Goal: Book appointment/travel/reservation

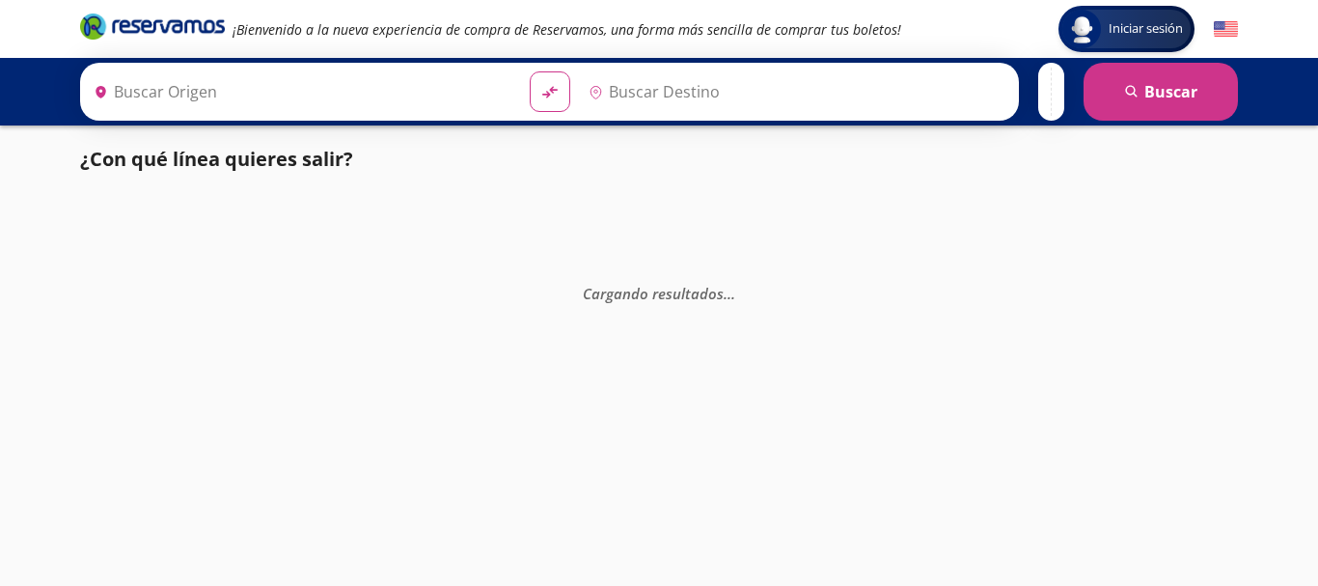
type input "Manzanillo, Colima"
type input "Colima, Colima"
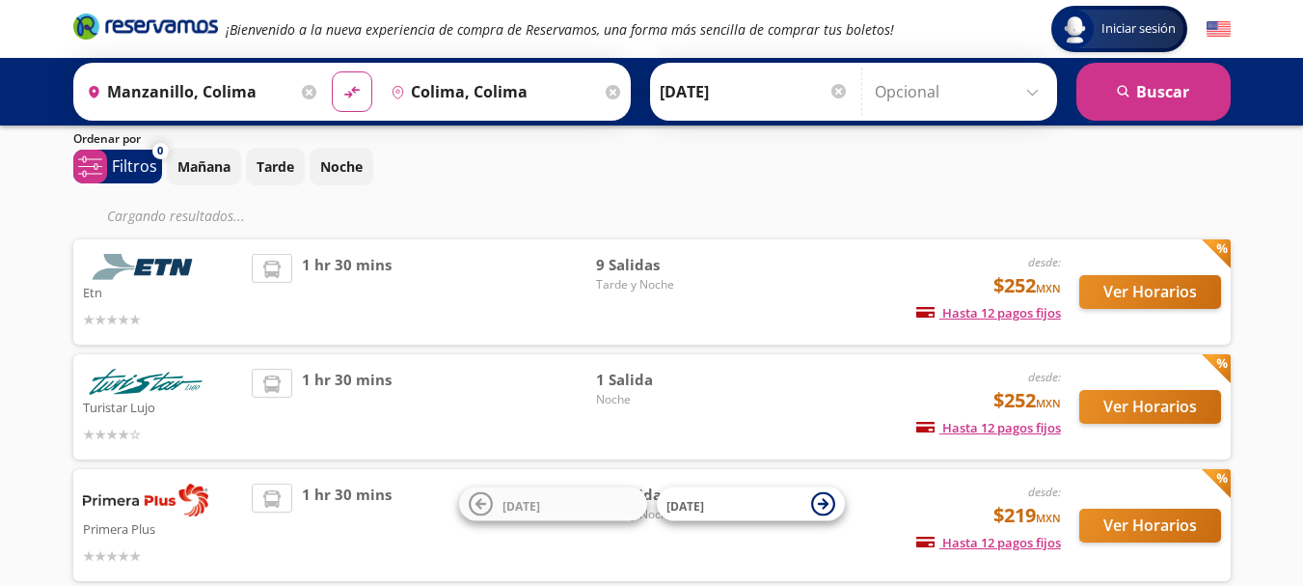
scroll to position [96, 0]
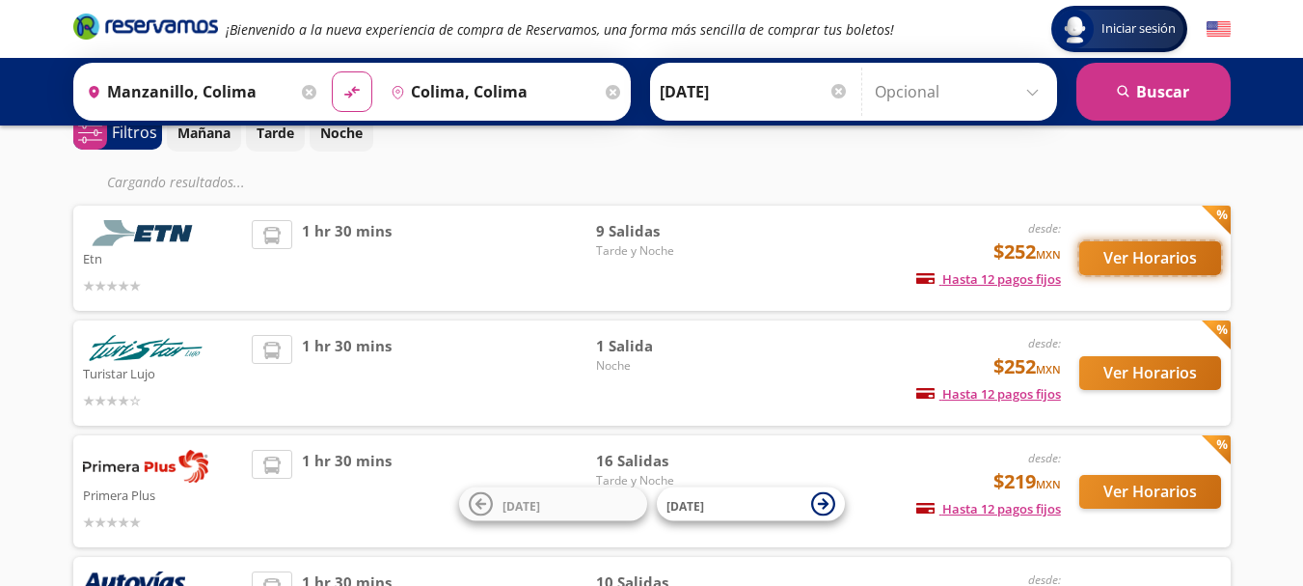
click at [1097, 274] on button "Ver Horarios" at bounding box center [1151, 258] width 142 height 34
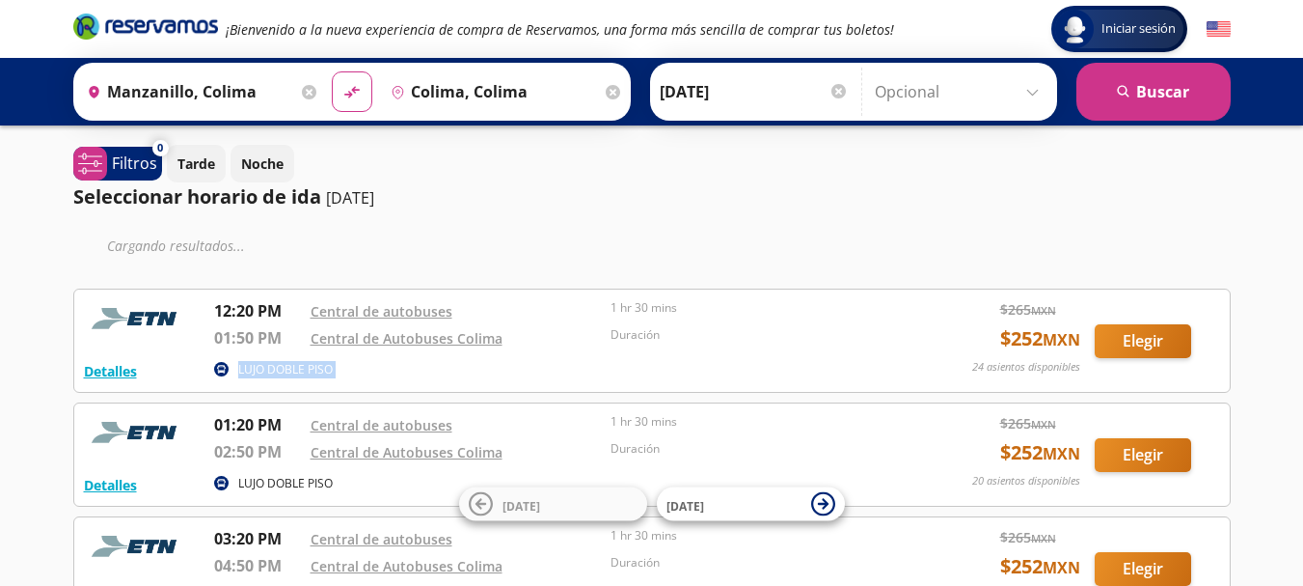
drag, startPoint x: 215, startPoint y: 311, endPoint x: 283, endPoint y: 354, distance: 80.3
click at [286, 355] on div "12:20 PM Central de autobuses 01:50 PM Central de Autobuses Colima 1 hr 30 mins…" at bounding box center [558, 327] width 688 height 57
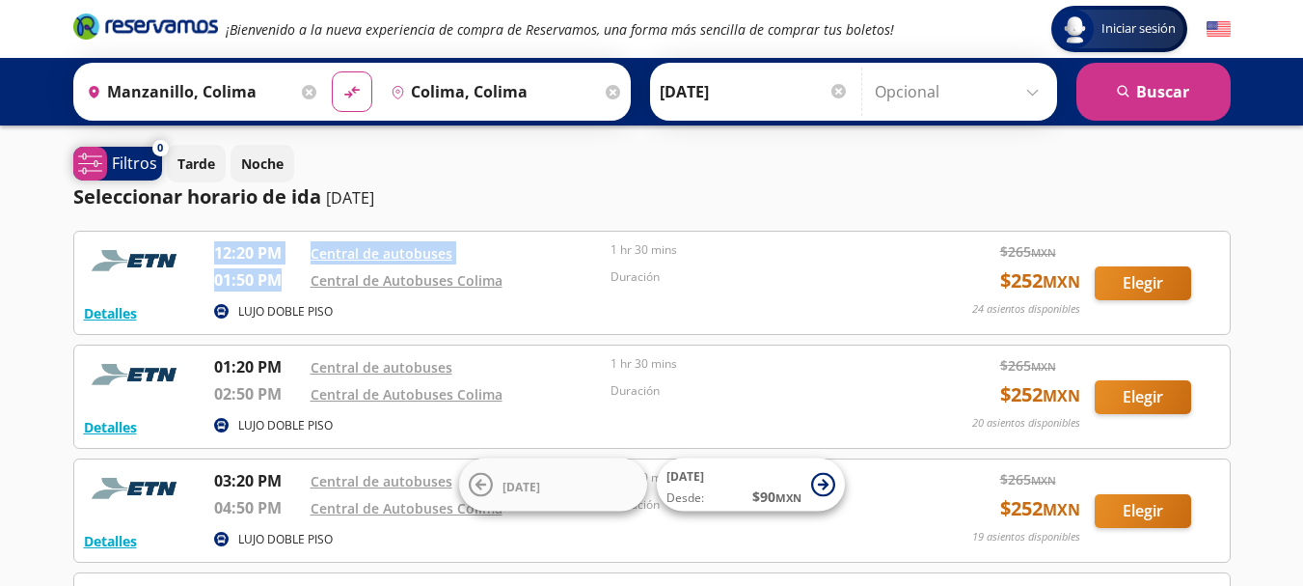
click at [112, 172] on p "Filtros" at bounding box center [134, 162] width 45 height 23
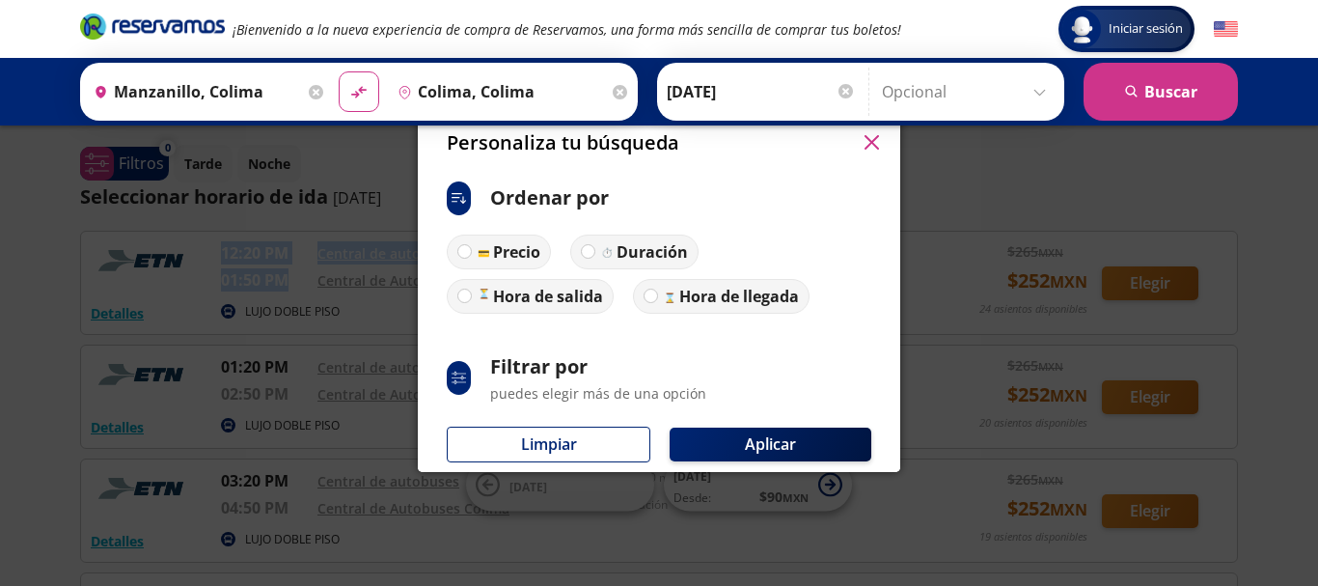
click at [874, 149] on icon "button" at bounding box center [871, 142] width 14 height 14
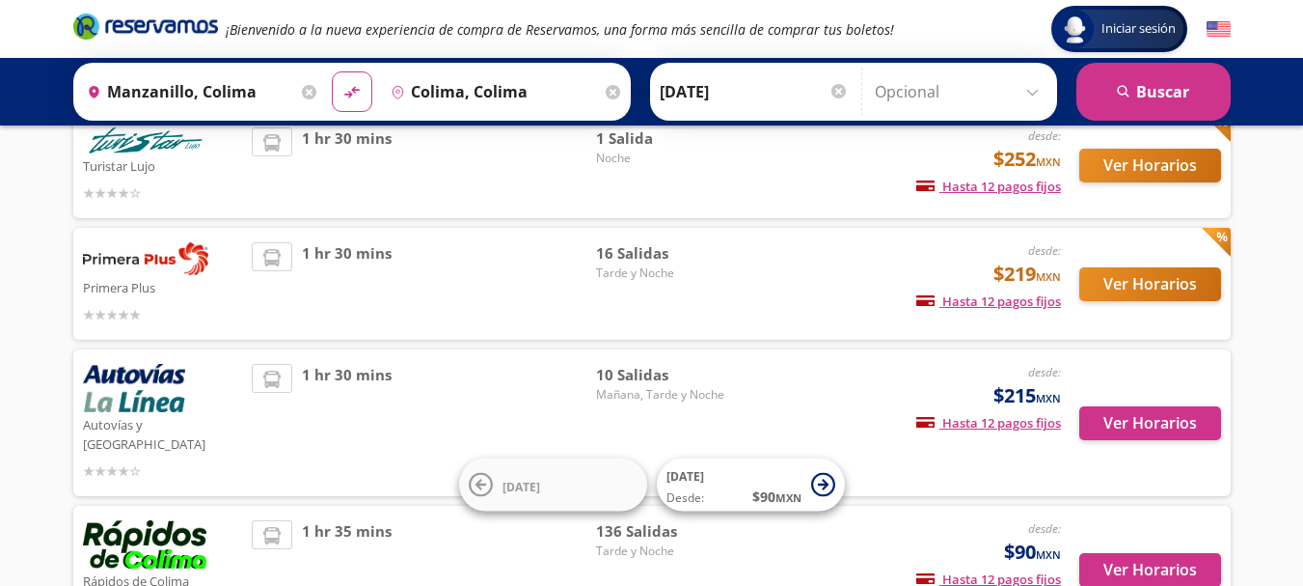
scroll to position [289, 0]
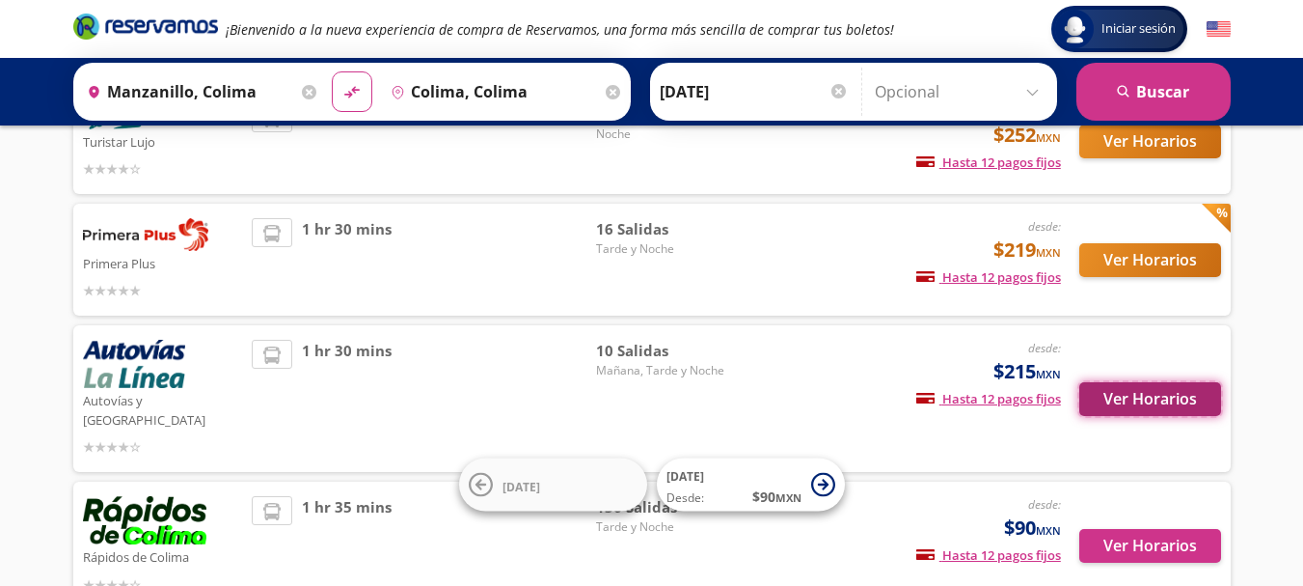
click at [1116, 384] on button "Ver Horarios" at bounding box center [1151, 399] width 142 height 34
